Goal: Transaction & Acquisition: Purchase product/service

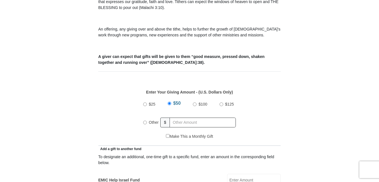
scroll to position [195, 0]
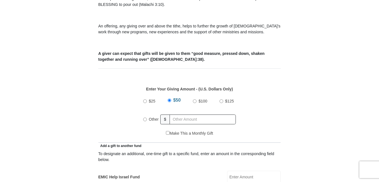
click at [145, 118] on input "Other" at bounding box center [145, 120] width 4 height 4
radio input "true"
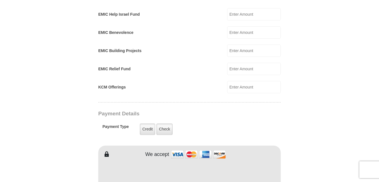
scroll to position [359, 0]
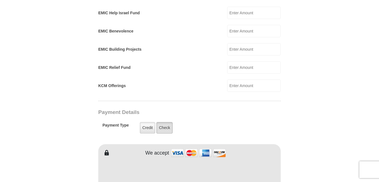
type input "150.00"
click at [167, 122] on label "Check" at bounding box center [164, 128] width 16 height 12
click at [0, 0] on input "Check" at bounding box center [0, 0] width 0 height 0
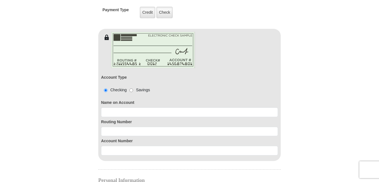
scroll to position [483, 0]
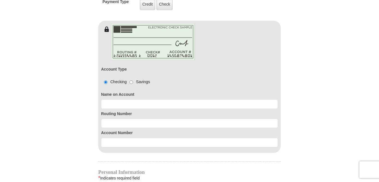
click at [173, 92] on label "Name on Account" at bounding box center [189, 95] width 177 height 6
click at [142, 92] on label "Name on Account" at bounding box center [189, 95] width 177 height 6
click at [130, 92] on div "Name on Account" at bounding box center [189, 99] width 177 height 19
click at [146, 90] on div "Name on Account" at bounding box center [189, 99] width 177 height 19
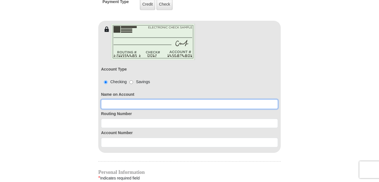
click at [141, 100] on input at bounding box center [189, 105] width 177 height 10
type input "[PERSON_NAME] & [PERSON_NAME]"
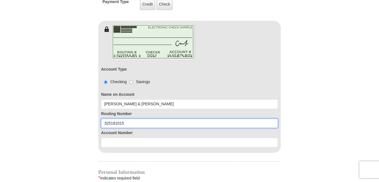
type input "325181015"
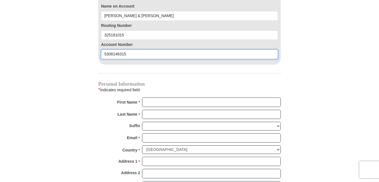
scroll to position [576, 0]
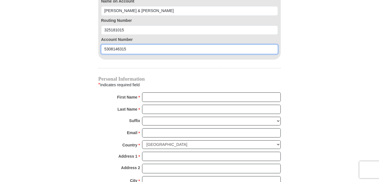
type input "5308146315"
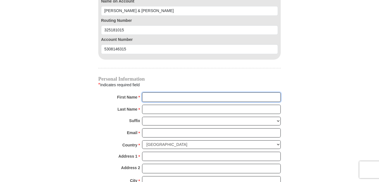
click at [211, 93] on input "First Name *" at bounding box center [211, 98] width 139 height 10
type input "[PERSON_NAME] and [PERSON_NAME]"
type input "[PERSON_NAME]"
type input "[EMAIL_ADDRESS][DOMAIN_NAME]"
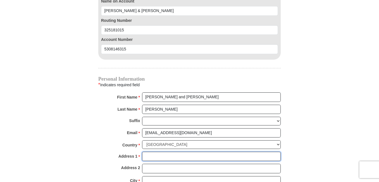
type input "[STREET_ADDRESS][PERSON_NAME]"
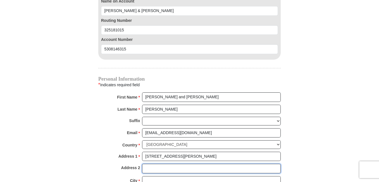
type input "[PERSON_NAME]"
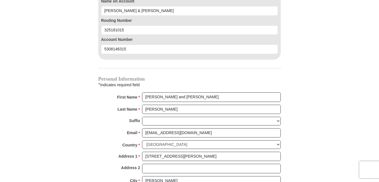
select select "OR"
type input "97404"
type input "5418701620"
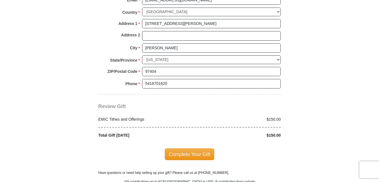
scroll to position [733, 0]
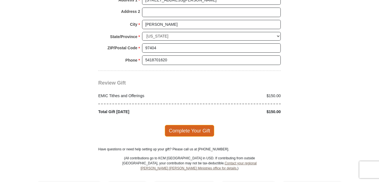
click at [180, 129] on span "Complete Your Gift" at bounding box center [190, 131] width 50 height 12
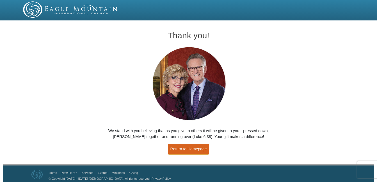
click at [179, 151] on link "Return to Homepage" at bounding box center [189, 149] width 42 height 11
